Goal: Navigation & Orientation: Find specific page/section

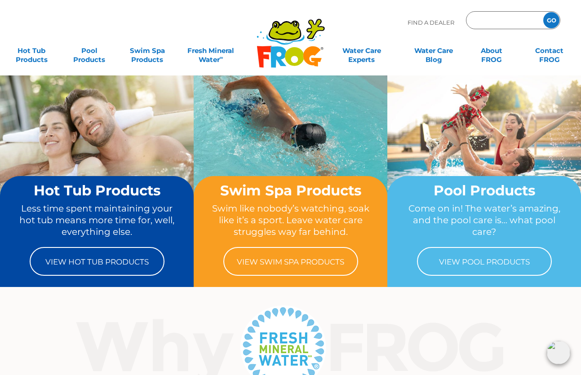
click at [427, 22] on input "Zip Code Form" at bounding box center [503, 20] width 61 height 13
type input "08054"
click at [427, 20] on input "GO" at bounding box center [551, 20] width 16 height 16
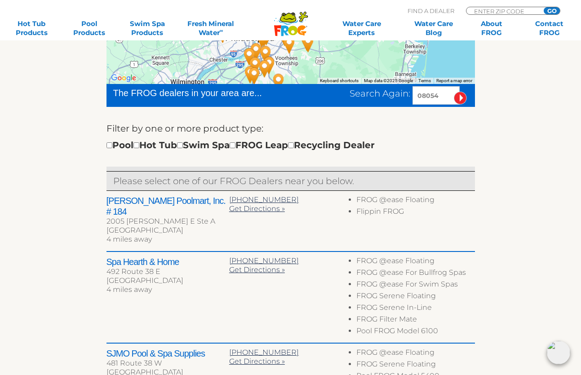
scroll to position [321, 0]
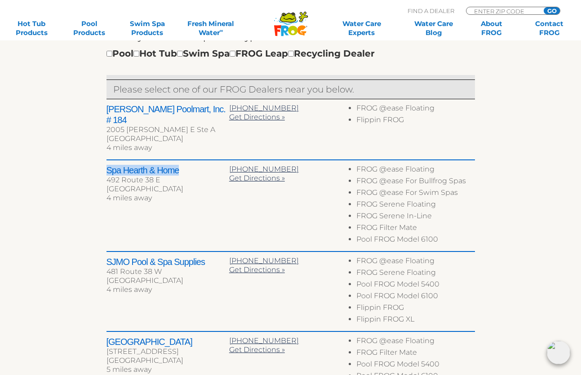
drag, startPoint x: 181, startPoint y: 169, endPoint x: 108, endPoint y: 164, distance: 72.6
click at [108, 165] on h2 "Spa Hearth & Home" at bounding box center [167, 170] width 123 height 11
copy h2 "Spa Hearth & Home"
drag, startPoint x: 106, startPoint y: 117, endPoint x: 185, endPoint y: 116, distance: 78.2
click at [185, 116] on h2 "[PERSON_NAME] Poolmart, Inc. # 184" at bounding box center [167, 115] width 123 height 22
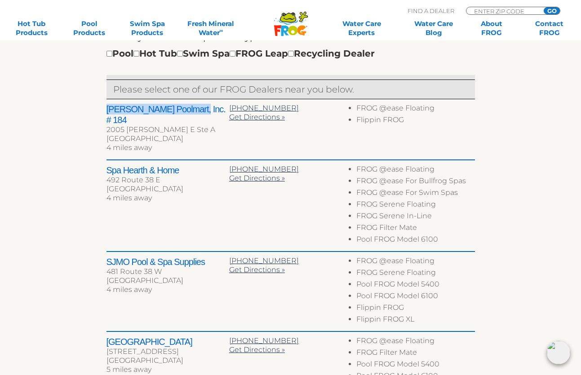
copy h2 "[PERSON_NAME] Poolmart, Inc."
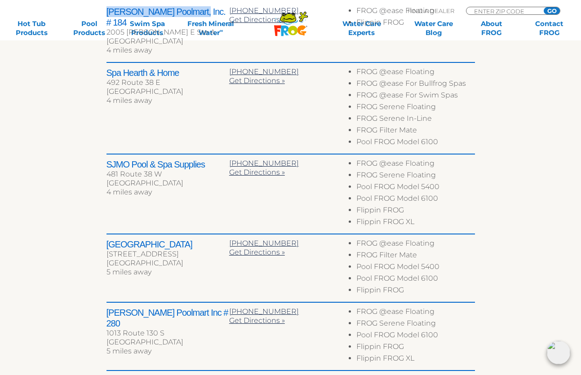
scroll to position [504, 0]
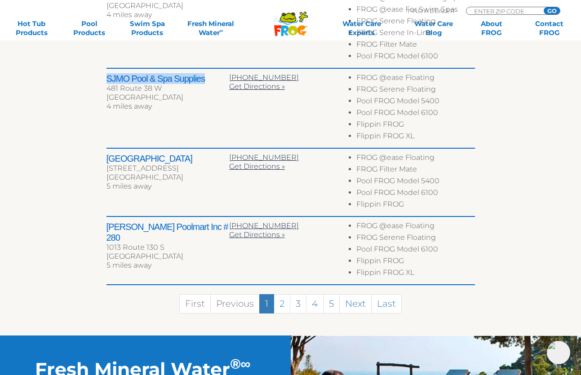
drag, startPoint x: 205, startPoint y: 78, endPoint x: 109, endPoint y: 77, distance: 96.2
click at [109, 77] on h2 "SJMO Pool & Spa Supplies" at bounding box center [167, 78] width 123 height 11
copy h2 "SJMO Pool & Spa Supplies"
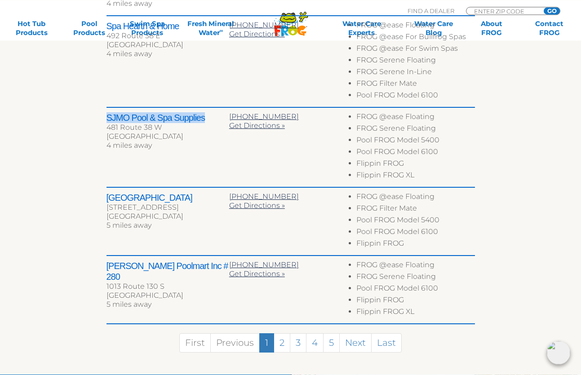
scroll to position [550, 0]
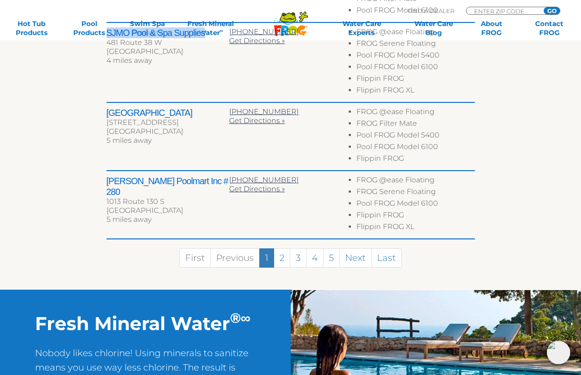
drag, startPoint x: 129, startPoint y: 106, endPoint x: 102, endPoint y: 107, distance: 26.5
drag, startPoint x: 105, startPoint y: 114, endPoint x: 184, endPoint y: 113, distance: 79.1
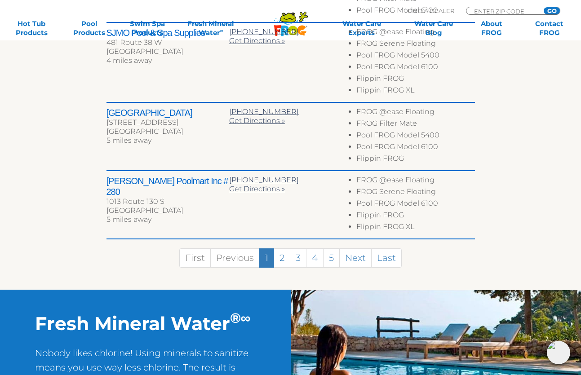
drag, startPoint x: 107, startPoint y: 113, endPoint x: 192, endPoint y: 111, distance: 84.9
click at [192, 111] on h2 "Riverton Pool & Garden" at bounding box center [167, 112] width 123 height 11
copy h2 "Riverton Pool & Garden"
click at [285, 263] on link "2" at bounding box center [282, 257] width 17 height 19
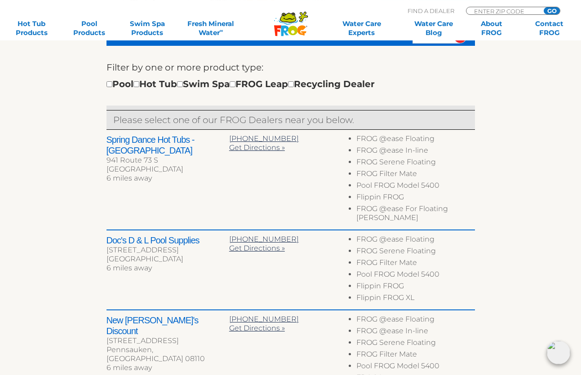
scroll to position [226, 0]
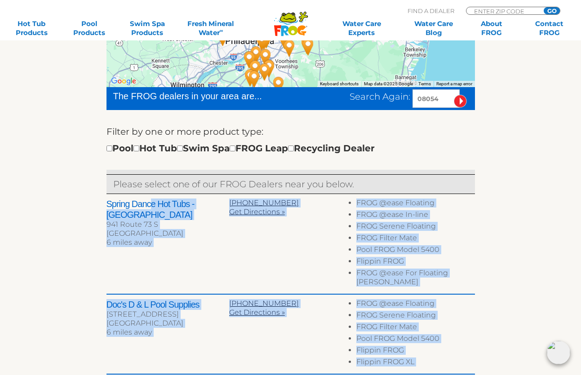
drag, startPoint x: 105, startPoint y: 213, endPoint x: 151, endPoint y: 213, distance: 45.8
click at [151, 213] on div "← Move left → Move right ↑ Move up ↓ Move down + Zoom in - Zoom out Home Jump l…" at bounding box center [290, 327] width 553 height 683
click at [94, 219] on div "← Move left → Move right ↑ Move up ↓ Move down + Zoom in - Zoom out Home Jump l…" at bounding box center [290, 327] width 553 height 683
drag, startPoint x: 106, startPoint y: 213, endPoint x: 140, endPoint y: 213, distance: 34.1
click at [140, 213] on div "← Move left → Move right ↑ Move up ↓ Move down + Zoom in - Zoom out Home Jump l…" at bounding box center [290, 327] width 553 height 683
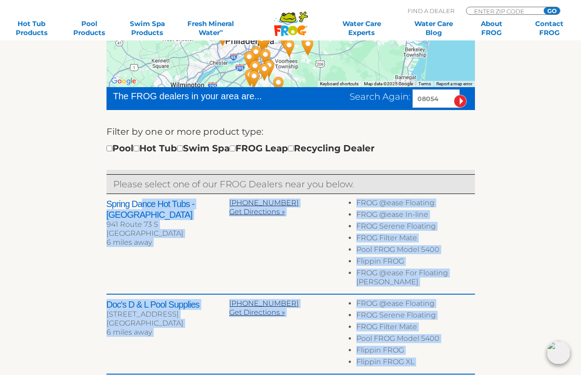
click at [176, 220] on h2 "Spring Dance Hot Tubs - Evesham Township" at bounding box center [167, 210] width 123 height 22
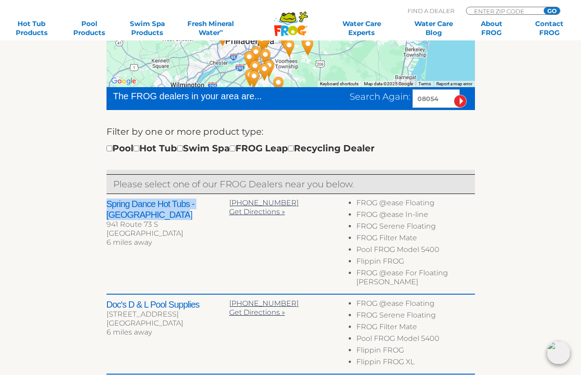
drag, startPoint x: 172, startPoint y: 226, endPoint x: 106, endPoint y: 216, distance: 66.3
click at [106, 216] on h2 "Spring Dance Hot Tubs - Evesham Township" at bounding box center [167, 210] width 123 height 22
copy h2 "Spring Dance Hot Tubs - Evesham Township"
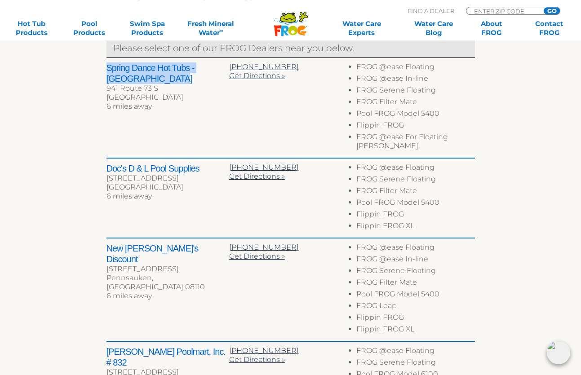
scroll to position [364, 0]
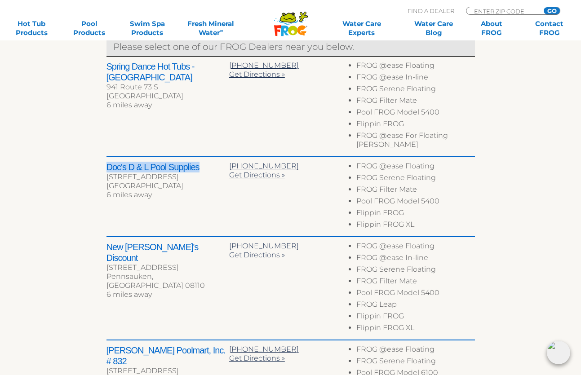
drag, startPoint x: 198, startPoint y: 168, endPoint x: 109, endPoint y: 167, distance: 89.4
click at [109, 167] on h2 "Doc's D & L Pool Supplies" at bounding box center [167, 167] width 123 height 11
copy h2 "Doc's D & L Pool Supplies"
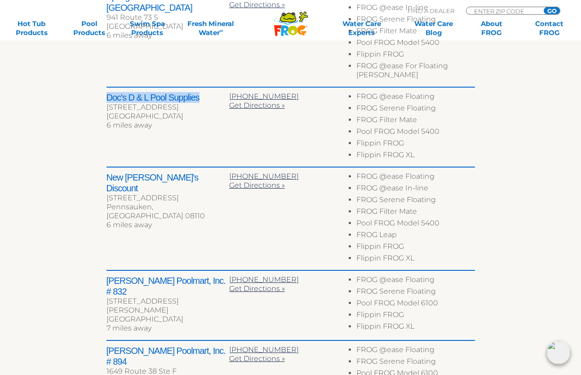
scroll to position [455, 0]
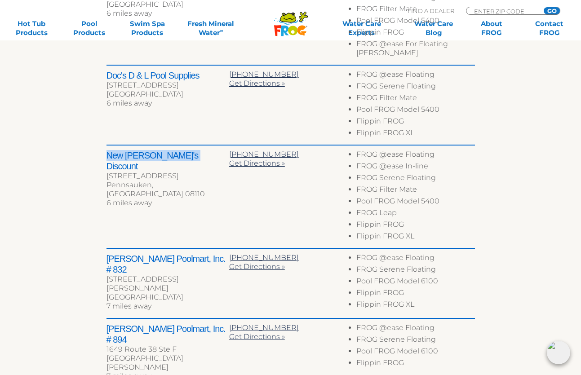
drag, startPoint x: 184, startPoint y: 159, endPoint x: 109, endPoint y: 163, distance: 74.7
click at [109, 163] on h2 "New Harry's Discount" at bounding box center [167, 161] width 123 height 22
copy h2 "New Harry's Discount"
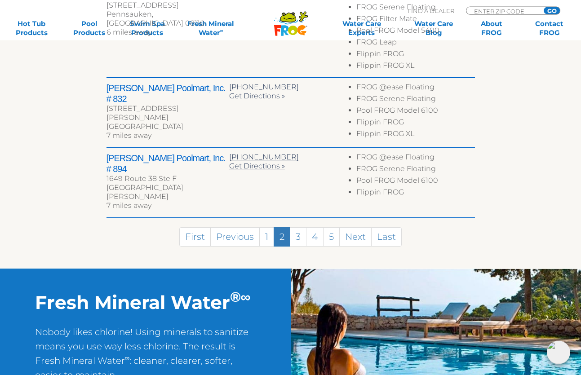
scroll to position [639, 0]
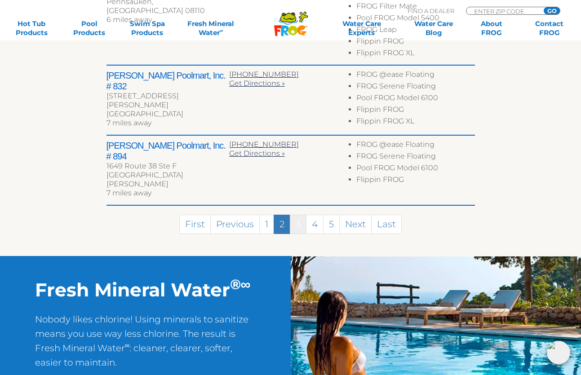
click at [302, 219] on link "3" at bounding box center [298, 224] width 17 height 19
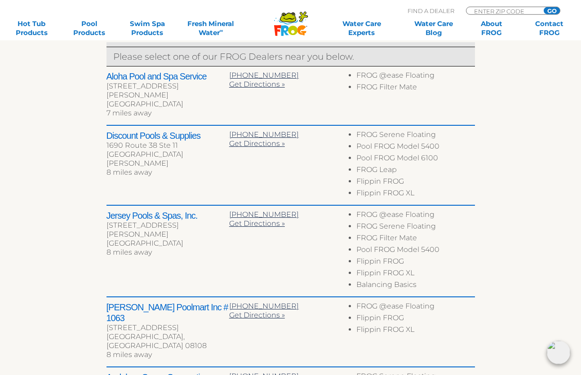
scroll to position [302, 0]
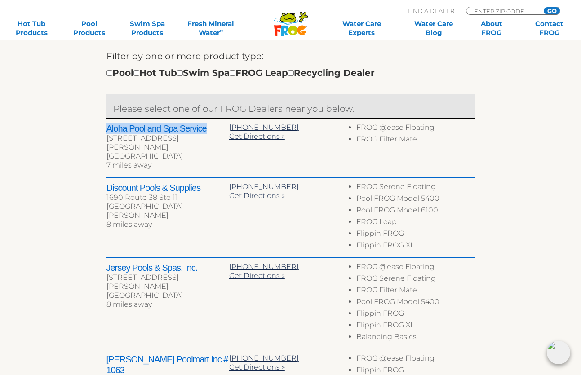
drag, startPoint x: 205, startPoint y: 140, endPoint x: 108, endPoint y: 141, distance: 96.6
click at [108, 134] on h2 "Aloha Pool and Spa Service" at bounding box center [167, 128] width 123 height 11
copy h2 "Aloha Pool and Spa Service"
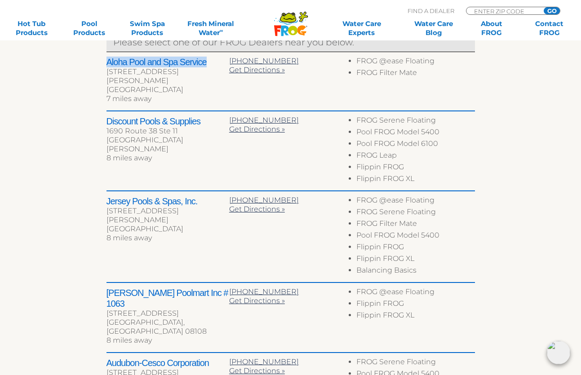
scroll to position [347, 0]
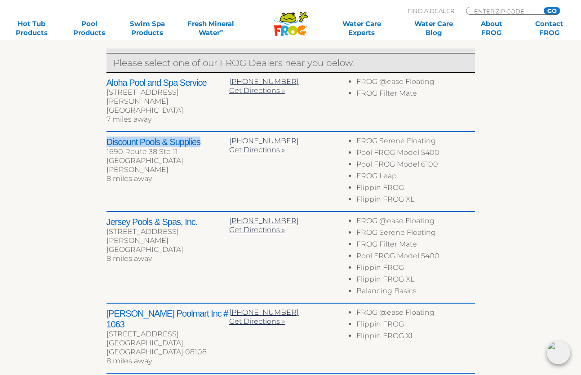
drag, startPoint x: 200, startPoint y: 142, endPoint x: 108, endPoint y: 142, distance: 91.7
click at [108, 142] on h2 "Discount Pools & Supplies" at bounding box center [167, 142] width 123 height 11
copy h2 "Discount Pools & Supplies"
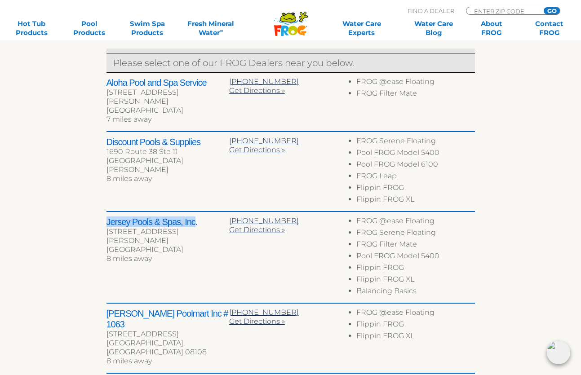
drag, startPoint x: 196, startPoint y: 224, endPoint x: 107, endPoint y: 222, distance: 89.0
click at [107, 222] on h2 "Jersey Pools & Spas, Inc." at bounding box center [167, 222] width 123 height 11
copy h2 "Jersey Pools & Spas, Inc"
